Goal: Task Accomplishment & Management: Complete application form

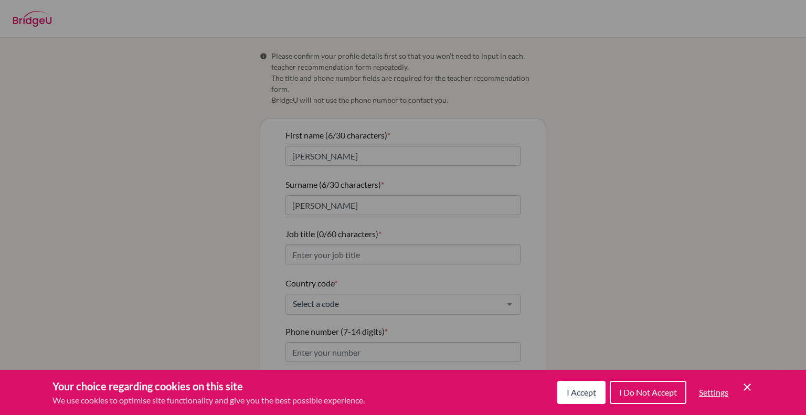
click at [367, 247] on div "Cookie Preferences" at bounding box center [403, 207] width 806 height 415
click at [590, 391] on span "I Accept" at bounding box center [581, 392] width 29 height 10
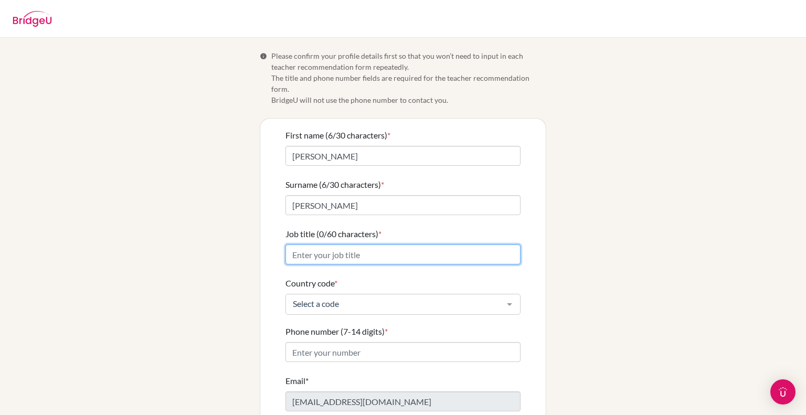
click at [369, 245] on input "Job title (0/60 characters) *" at bounding box center [402, 254] width 235 height 20
type input "science teacher"
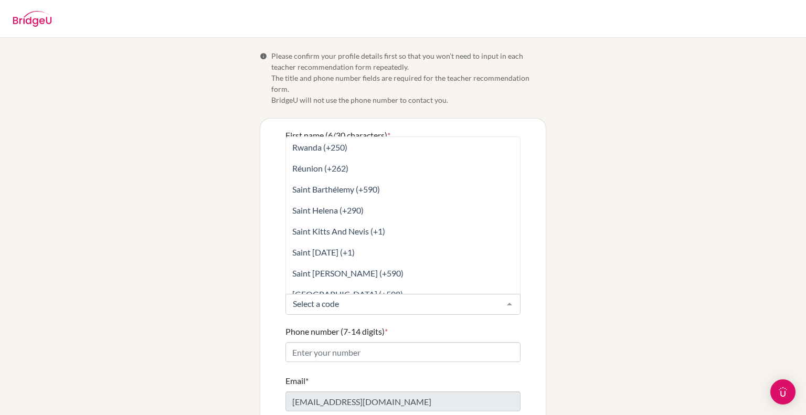
scroll to position [3721, 0]
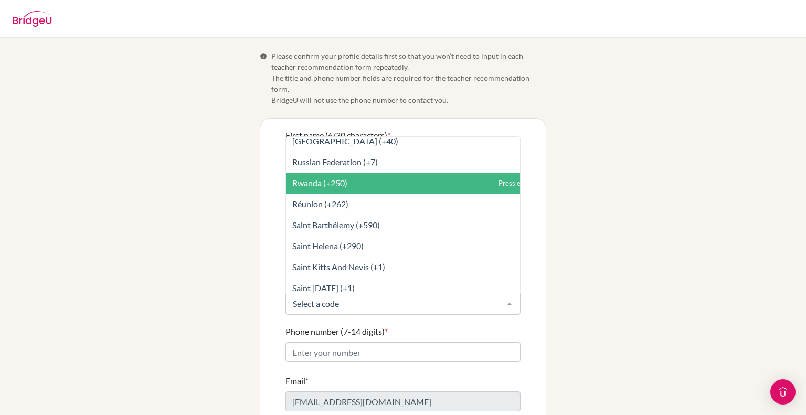
click at [320, 178] on span "Rwanda (+250)" at bounding box center [319, 183] width 55 height 10
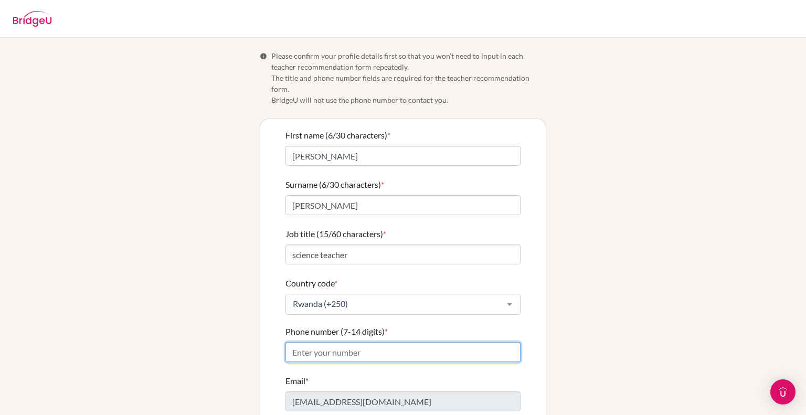
click at [342, 345] on input "Phone number (7-14 digits) *" at bounding box center [402, 352] width 235 height 20
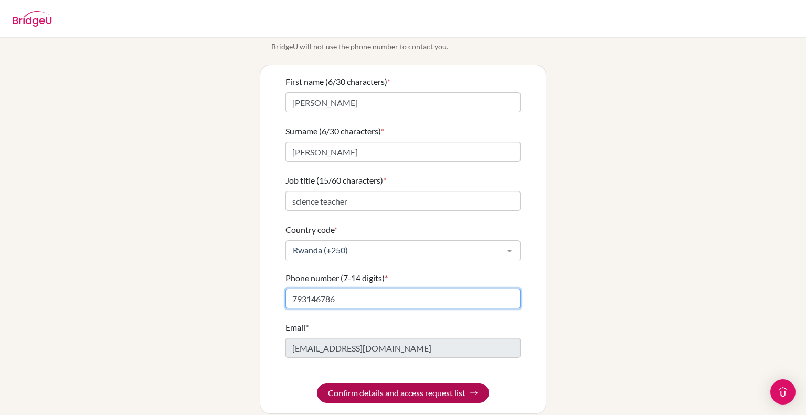
type input "793146786"
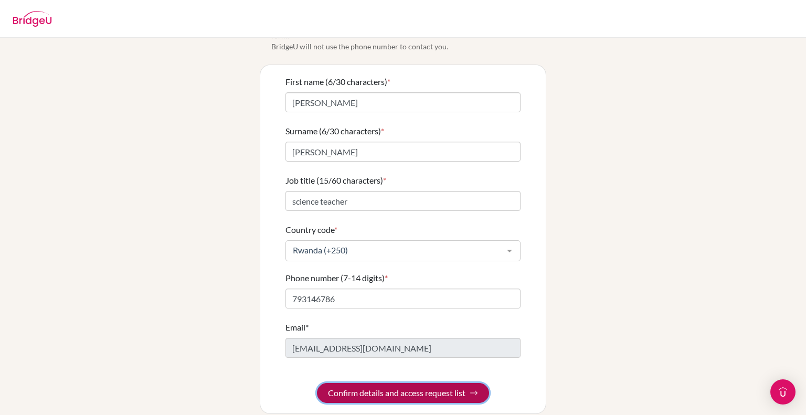
click at [432, 383] on button "Confirm details and access request list" at bounding box center [403, 393] width 172 height 20
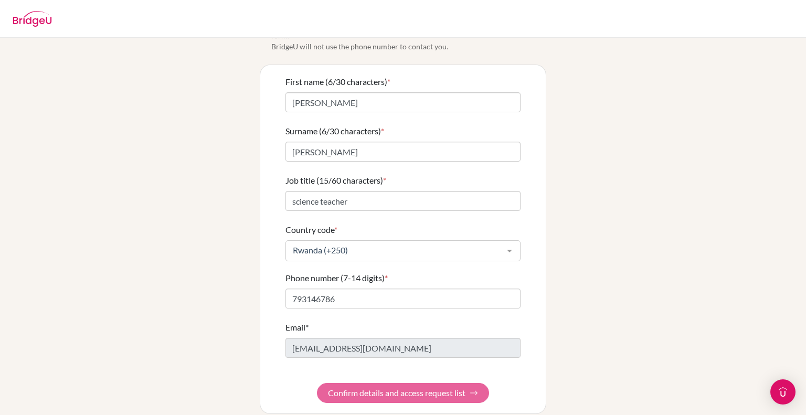
scroll to position [0, 0]
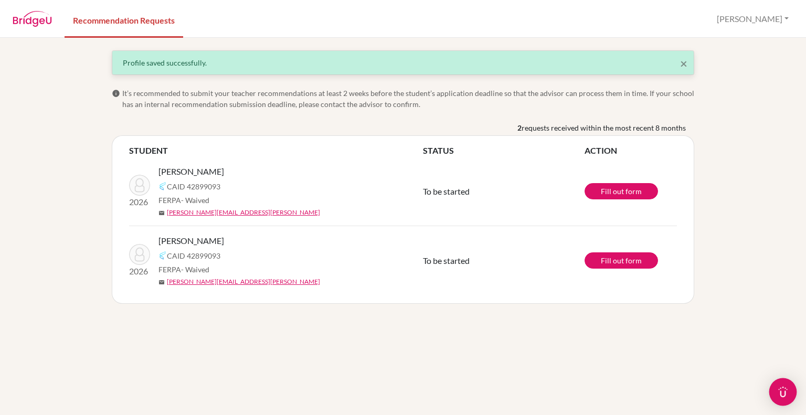
click at [783, 389] on img "Open Intercom Messenger" at bounding box center [783, 392] width 14 height 14
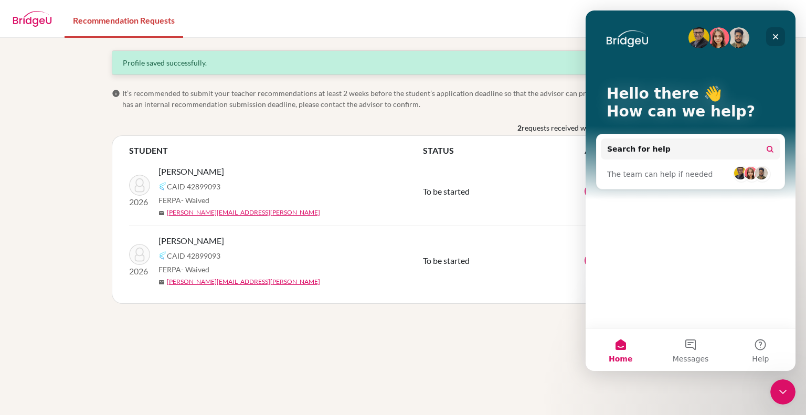
click at [776, 39] on icon "Close" at bounding box center [775, 37] width 8 height 8
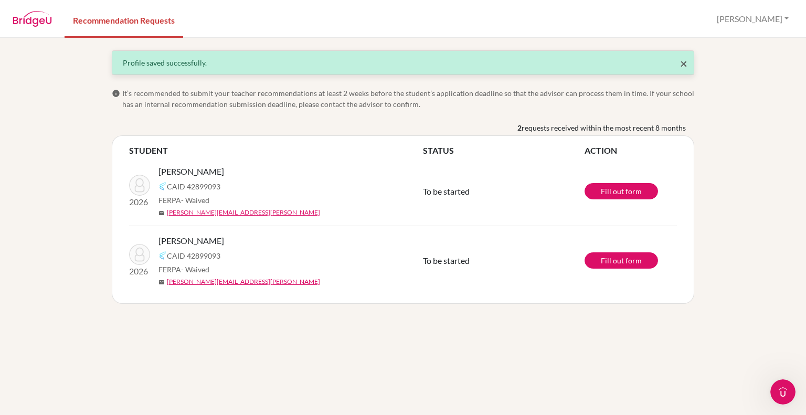
click at [683, 66] on span "×" at bounding box center [683, 63] width 7 height 15
